Goal: Task Accomplishment & Management: Use online tool/utility

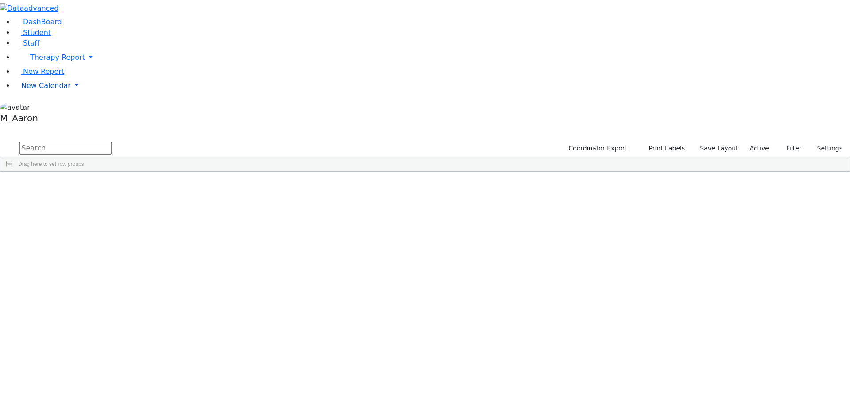
click at [23, 90] on span "New Calendar" at bounding box center [46, 85] width 50 height 8
click at [35, 109] on li "Calendar" at bounding box center [71, 103] width 104 height 11
click at [34, 90] on span "New Calendar" at bounding box center [46, 85] width 50 height 8
click at [33, 108] on span "Calendar" at bounding box center [35, 103] width 32 height 8
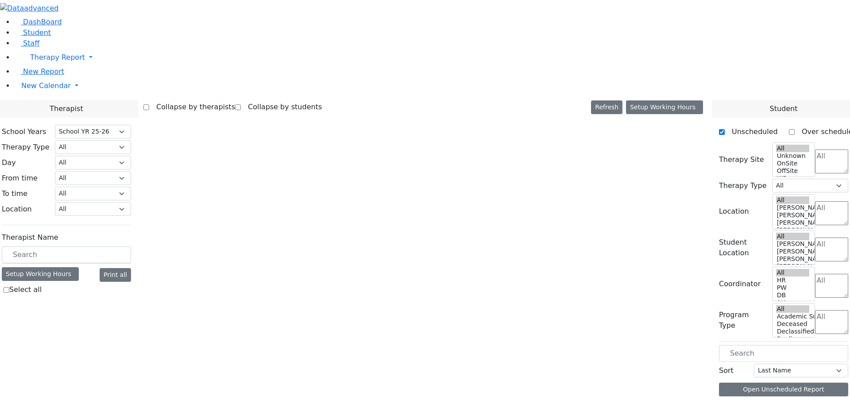
select select "212"
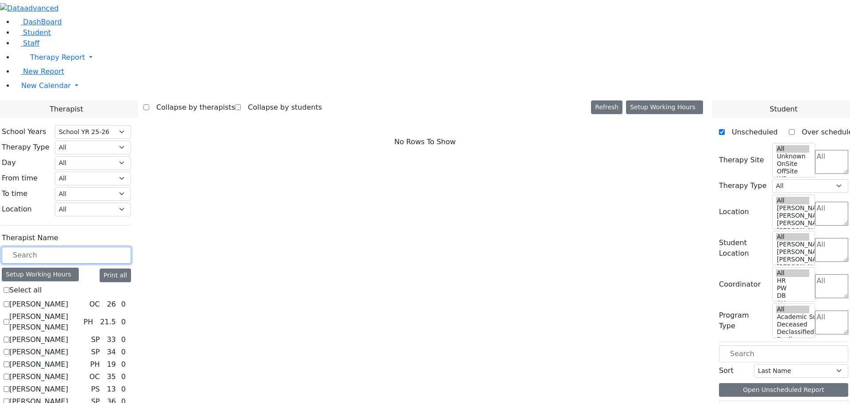
click at [131, 247] on input "text" at bounding box center [66, 255] width 129 height 17
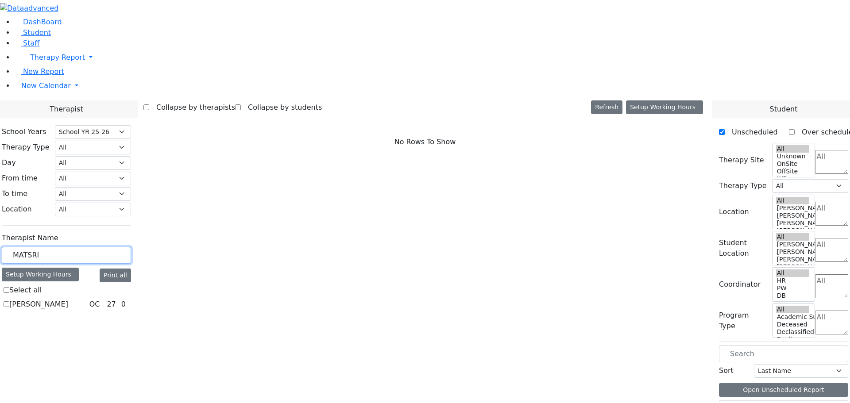
type input "MATSRI"
click at [68, 299] on label "[PERSON_NAME]" at bounding box center [38, 304] width 59 height 11
click at [9, 302] on input "[PERSON_NAME]" at bounding box center [7, 305] width 6 height 6
checkbox input "true"
select select "1"
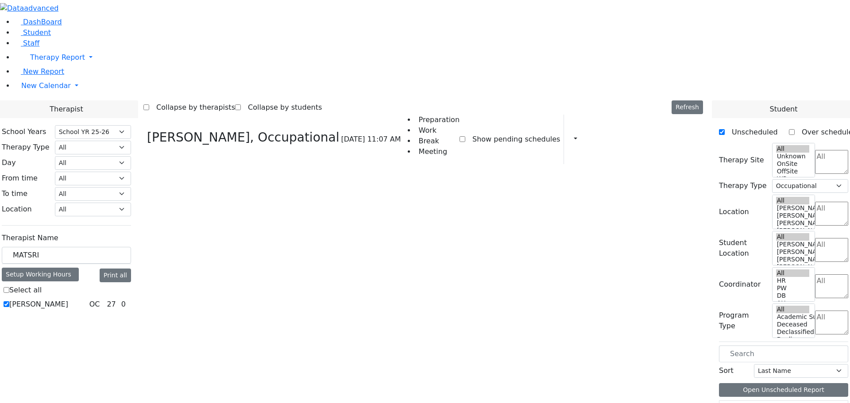
click at [68, 299] on label "[PERSON_NAME]" at bounding box center [38, 304] width 59 height 11
click at [9, 302] on input "[PERSON_NAME]" at bounding box center [7, 305] width 6 height 6
checkbox input "false"
select select
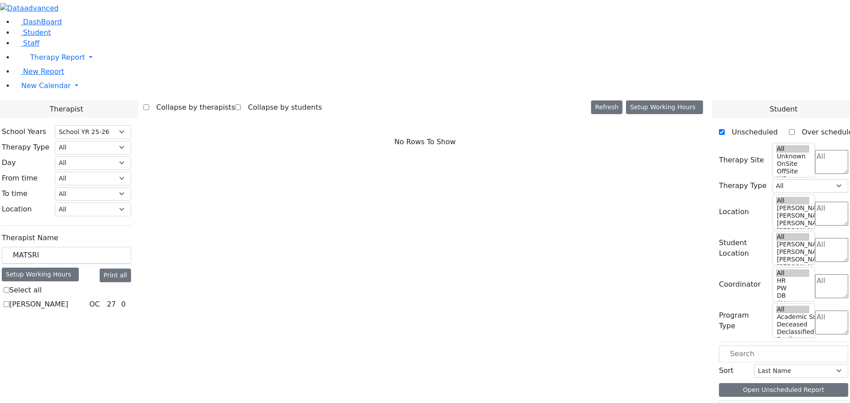
click at [68, 299] on label "[PERSON_NAME]" at bounding box center [38, 304] width 59 height 11
click at [9, 302] on input "[PERSON_NAME]" at bounding box center [7, 305] width 6 height 6
checkbox input "true"
select select "1"
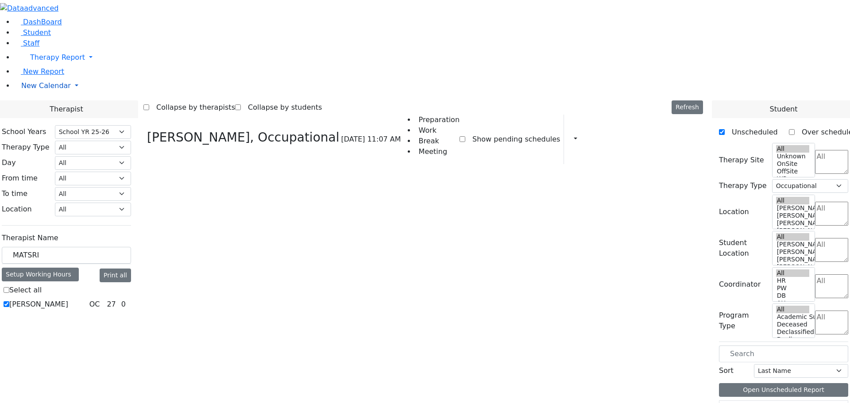
click at [50, 90] on span "New Calendar" at bounding box center [46, 85] width 50 height 8
click at [37, 108] on span "Calendar" at bounding box center [35, 103] width 32 height 8
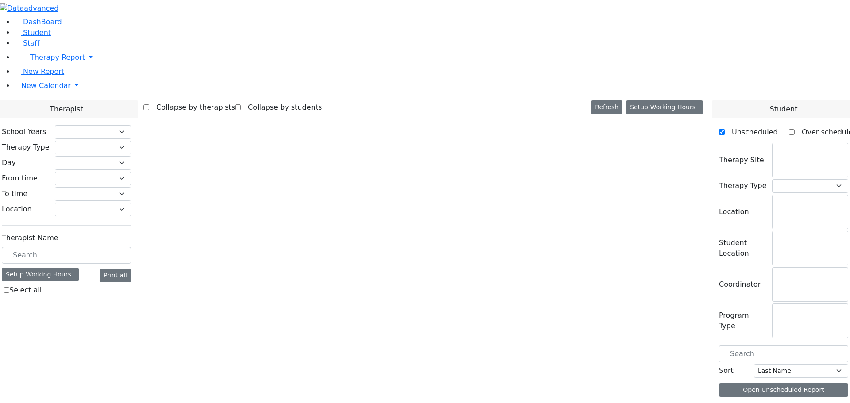
select select "212"
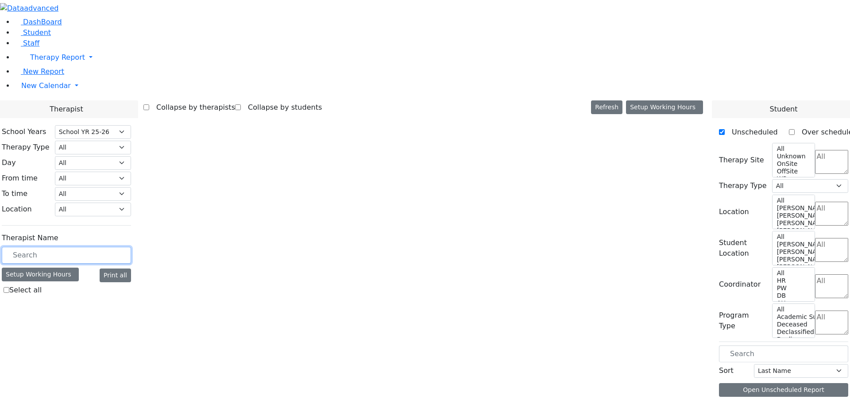
click at [131, 247] on input "text" at bounding box center [66, 255] width 129 height 17
select select "1"
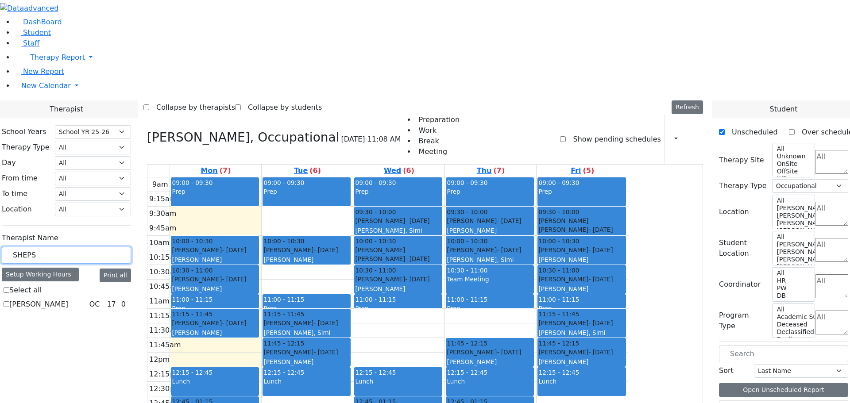
type input "SHEPS"
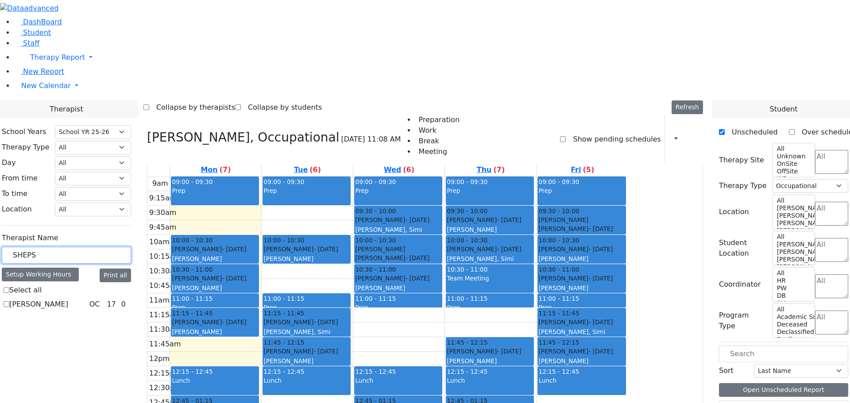
drag, startPoint x: 145, startPoint y: 151, endPoint x: 30, endPoint y: 164, distance: 115.9
type input "SHEPS"
click at [68, 299] on label "[PERSON_NAME]" at bounding box center [38, 304] width 59 height 11
click at [9, 302] on input "[PERSON_NAME]" at bounding box center [7, 305] width 6 height 6
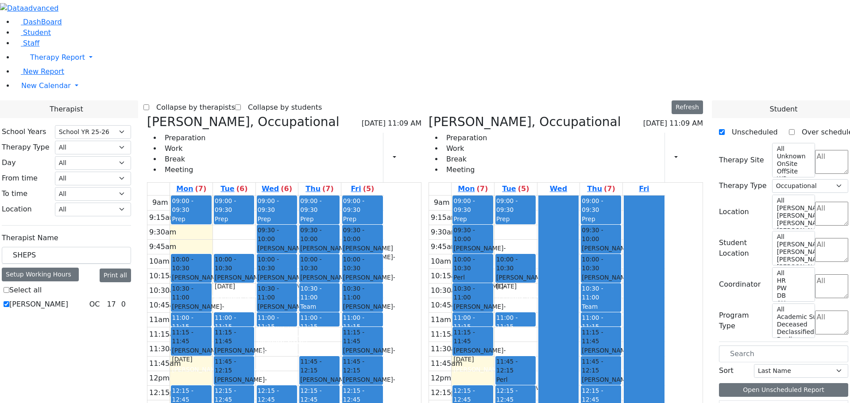
click at [147, 115] on icon at bounding box center [147, 122] width 0 height 15
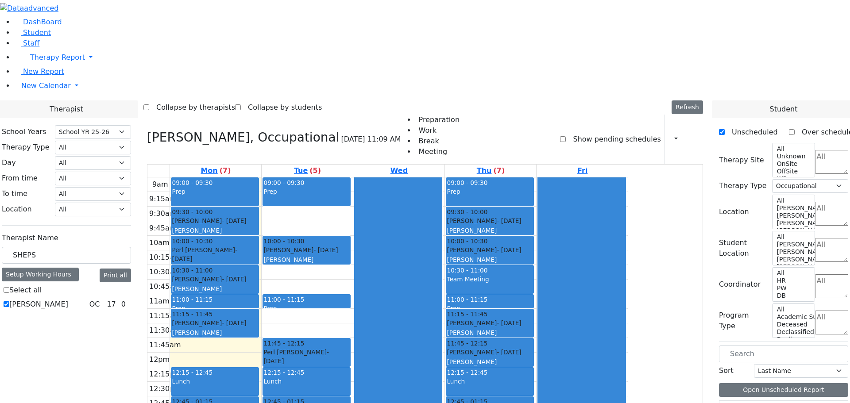
click at [68, 299] on label "[PERSON_NAME]" at bounding box center [38, 304] width 59 height 11
click at [9, 302] on input "[PERSON_NAME]" at bounding box center [7, 305] width 6 height 6
checkbox input "false"
select select
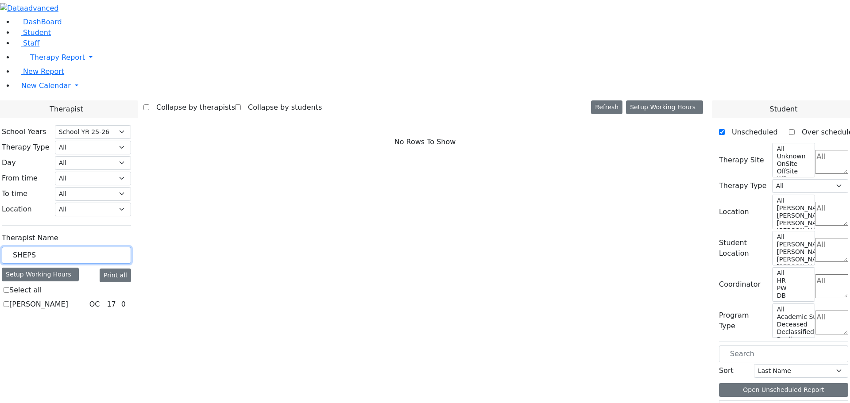
drag, startPoint x: 143, startPoint y: 154, endPoint x: 97, endPoint y: 154, distance: 46.1
type input "stein"
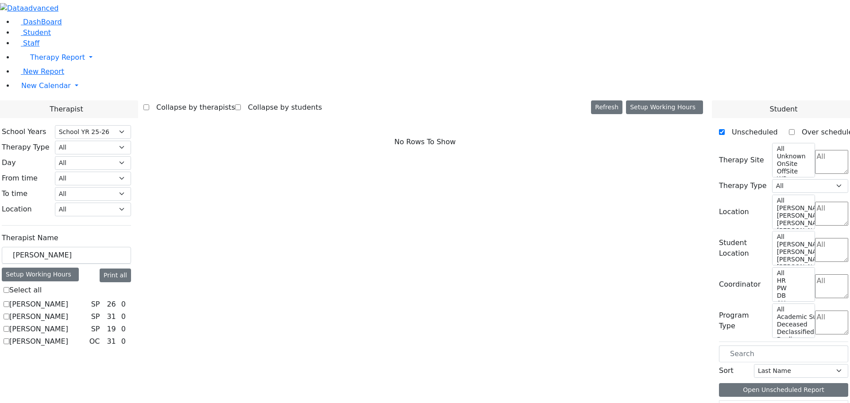
click at [68, 324] on label "Steinhardt Esther" at bounding box center [38, 329] width 59 height 11
click at [9, 326] on input "Steinhardt Esther" at bounding box center [7, 329] width 6 height 6
checkbox input "true"
select select "3"
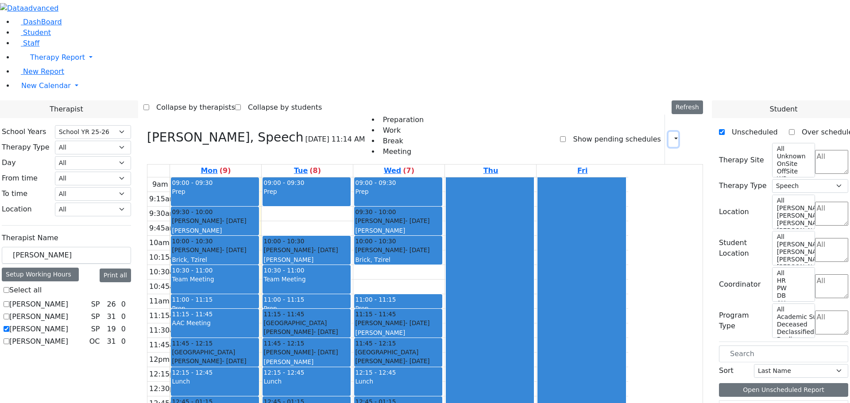
click at [671, 135] on icon "button" at bounding box center [671, 139] width 0 height 8
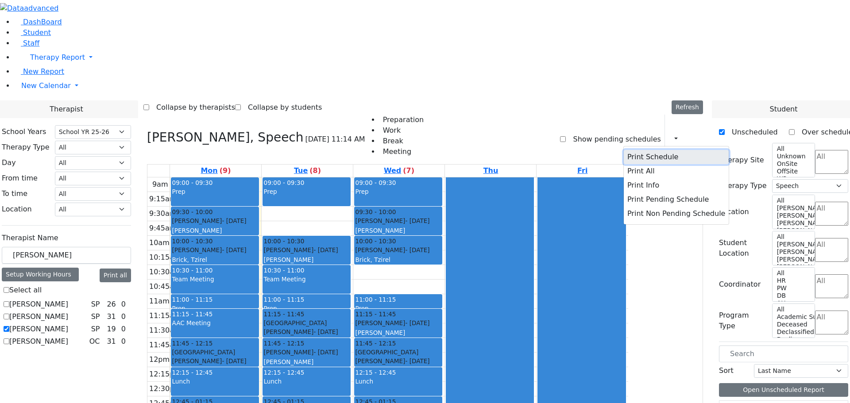
click at [651, 150] on button "Print Schedule" at bounding box center [676, 157] width 105 height 14
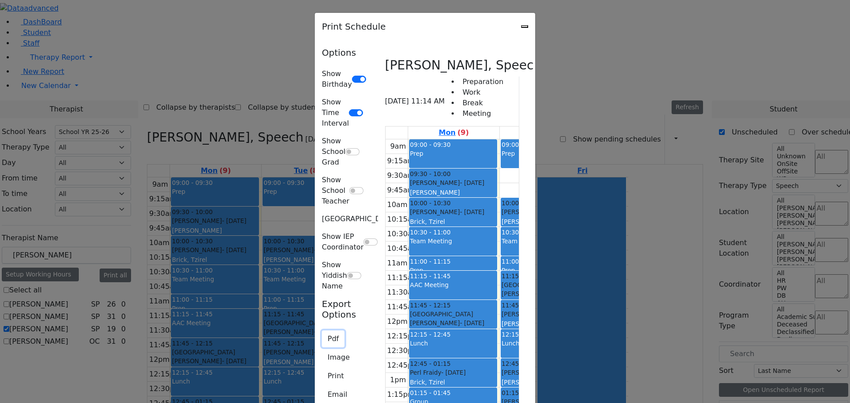
click at [322, 331] on button "Pdf" at bounding box center [333, 339] width 23 height 17
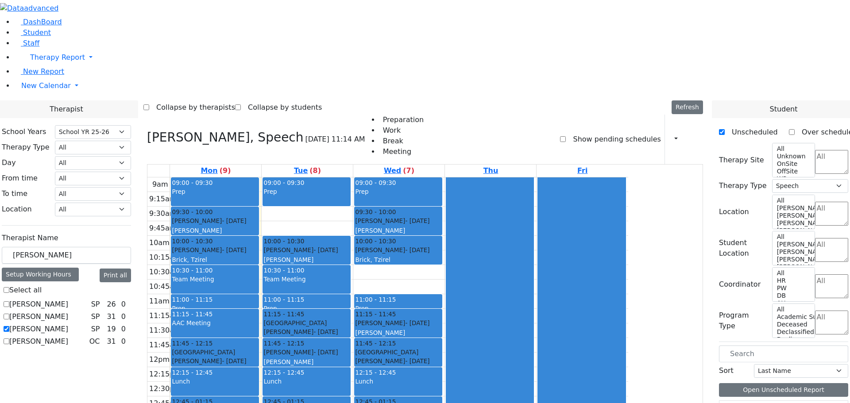
drag, startPoint x: 445, startPoint y: 308, endPoint x: 494, endPoint y: 327, distance: 52.3
click at [494, 327] on div "9am 9:15am 9:30am 9:45am 10am 10:15am 10:30am 10:45am 11am 11:15am 11:30am 11:4…" at bounding box center [387, 353] width 481 height 351
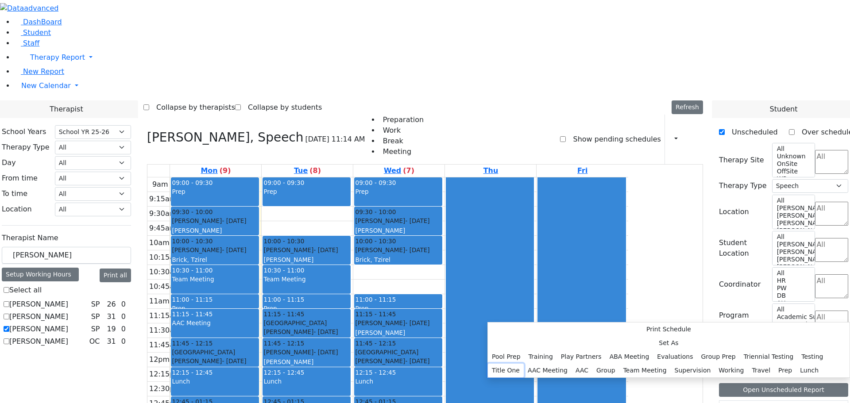
click at [524, 364] on button "Title One" at bounding box center [506, 371] width 36 height 14
select select "3"
select select "13:15:00"
select select "13:45:00"
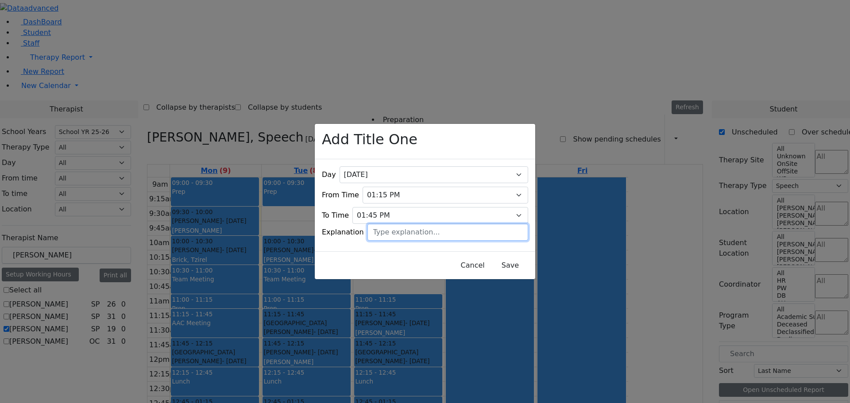
click at [386, 224] on input "text" at bounding box center [448, 232] width 161 height 17
type input "aac prep"
click at [505, 264] on button "Save" at bounding box center [510, 265] width 39 height 17
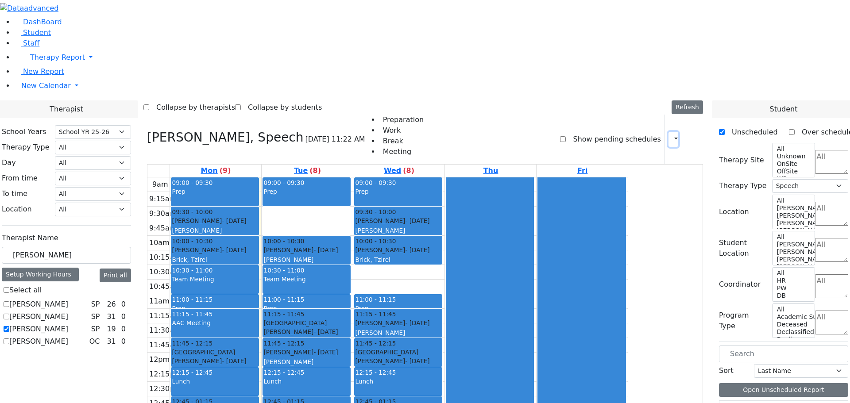
click at [671, 132] on button "button" at bounding box center [674, 139] width 10 height 15
click at [602, 101] on div "Collapse by therapists Collapse by students Refresh Setup Working Hours Print S…" at bounding box center [424, 108] width 563 height 14
click at [669, 132] on button "button" at bounding box center [674, 139] width 10 height 15
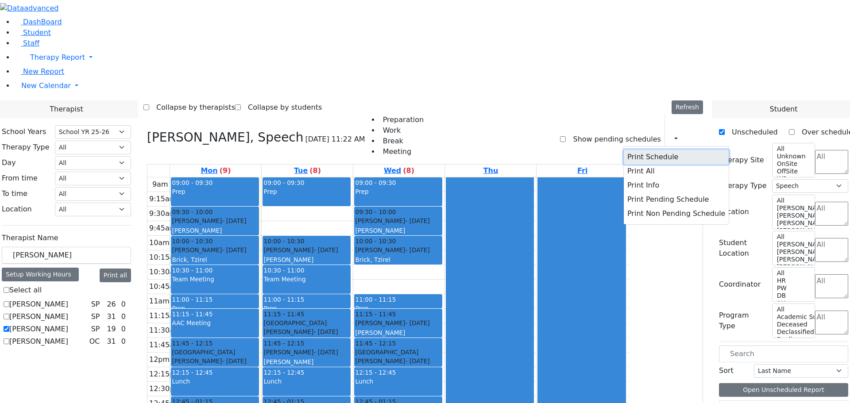
click at [640, 150] on button "Print Schedule" at bounding box center [676, 157] width 105 height 14
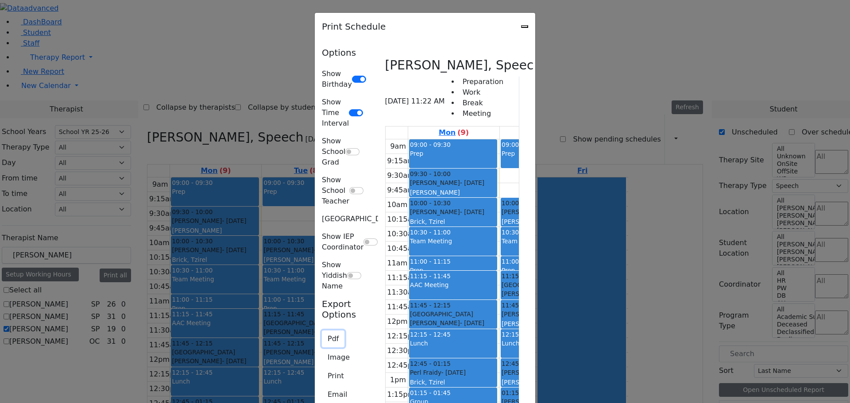
click at [322, 331] on button "Pdf" at bounding box center [333, 339] width 23 height 17
